Goal: Task Accomplishment & Management: Use online tool/utility

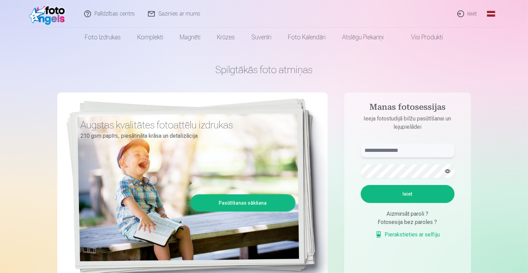
click at [392, 154] on input "text" at bounding box center [408, 151] width 94 height 14
type input "**********"
click at [419, 196] on button "Ieiet" at bounding box center [408, 194] width 94 height 18
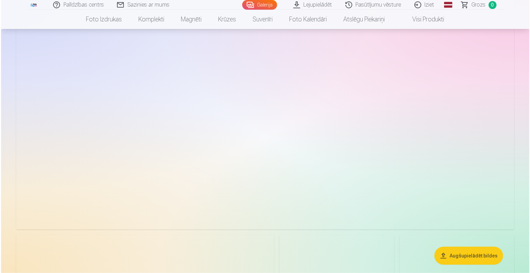
scroll to position [518, 0]
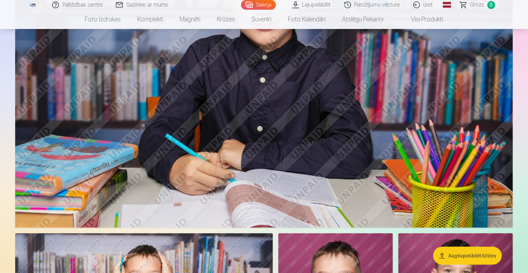
click at [287, 149] on img at bounding box center [264, 62] width 498 height 332
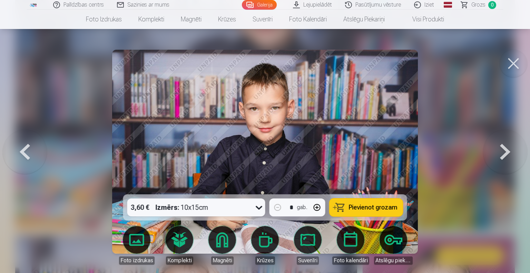
click at [519, 61] on button at bounding box center [514, 64] width 28 height 28
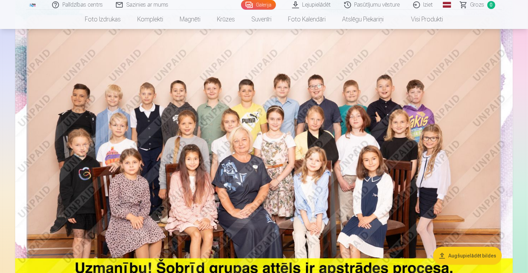
scroll to position [104, 0]
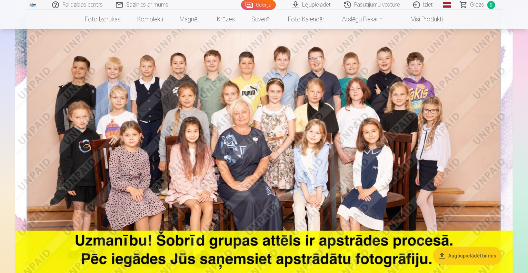
drag, startPoint x: 241, startPoint y: 110, endPoint x: 218, endPoint y: 114, distance: 22.8
drag, startPoint x: 218, startPoint y: 114, endPoint x: 518, endPoint y: 101, distance: 300.5
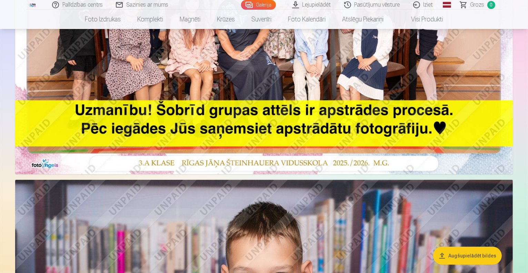
scroll to position [242, 0]
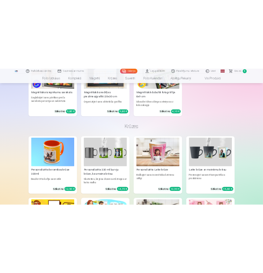
scroll to position [2795, 0]
